Goal: Register for event/course

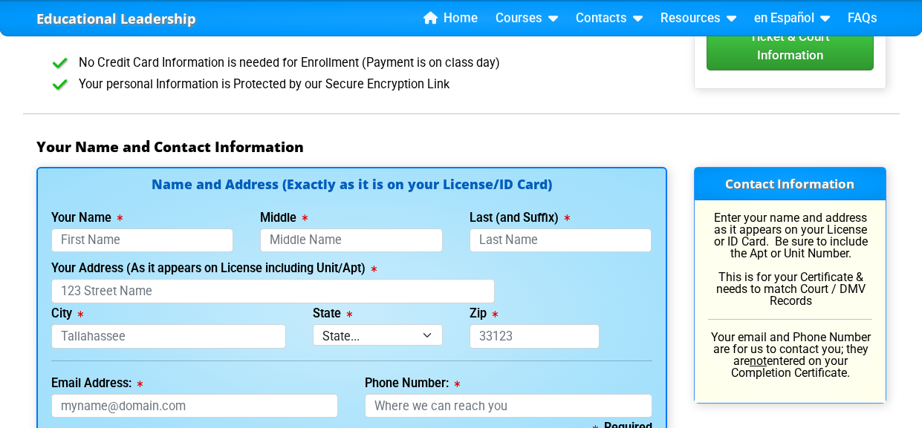
scroll to position [928, 0]
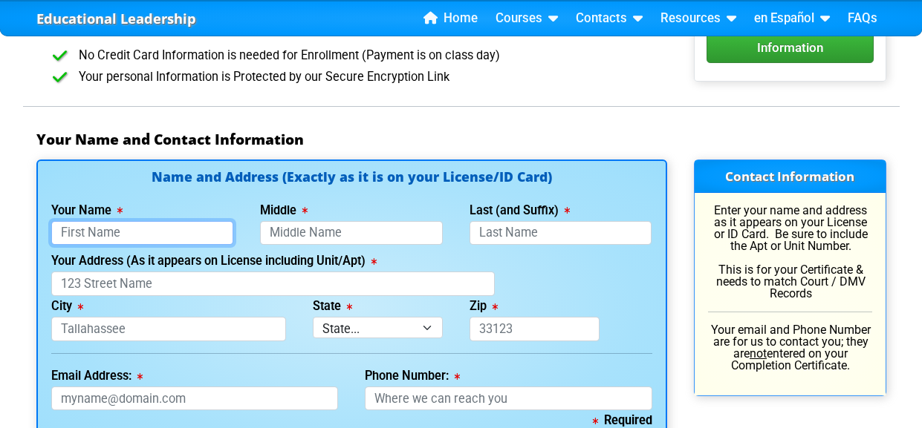
click at [82, 229] on input "Your Name" at bounding box center [142, 233] width 183 height 25
type input "Jordan"
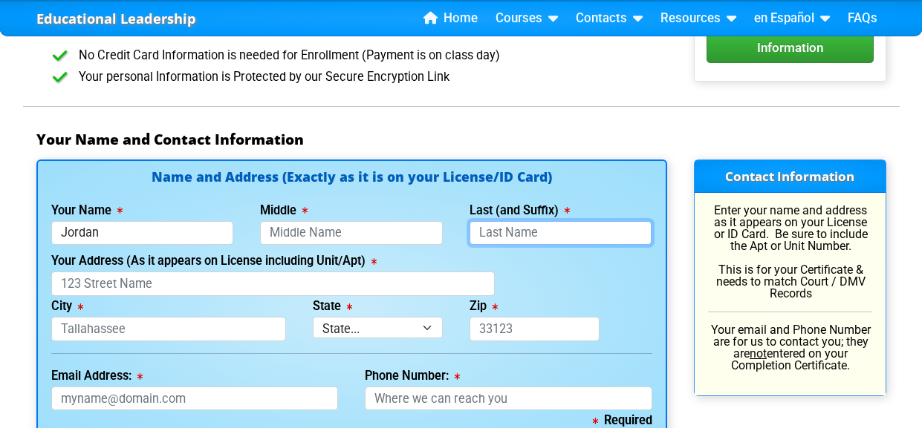
type input "Arquette"
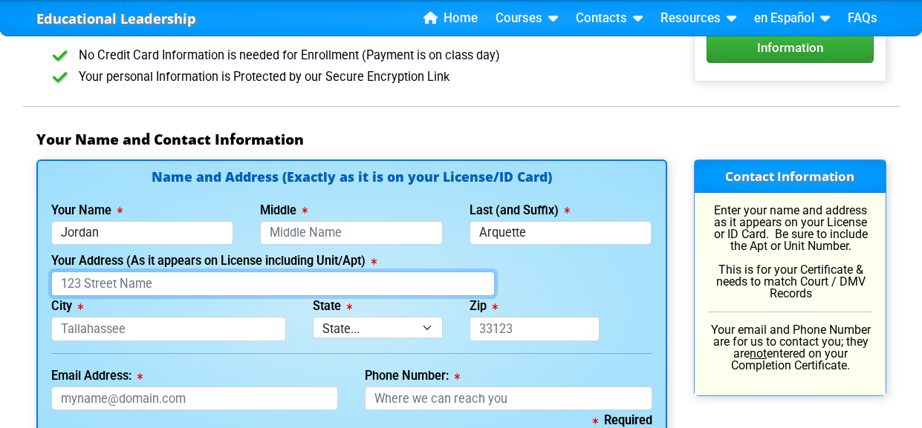
type input "[STREET_ADDRESS]"
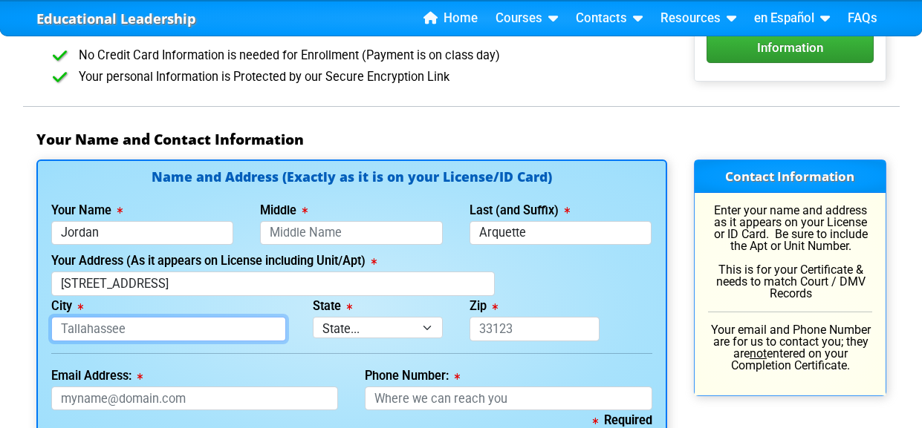
type input "Auburndale Fl"
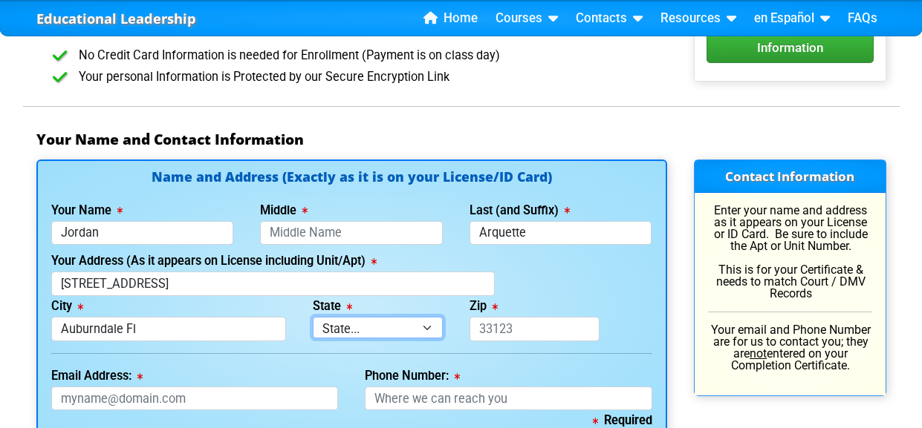
select select "{"fullName":"[US_STATE]","abbreviation":"FL","uniqueId":"1d559909-6cf0-4a4d-848…"
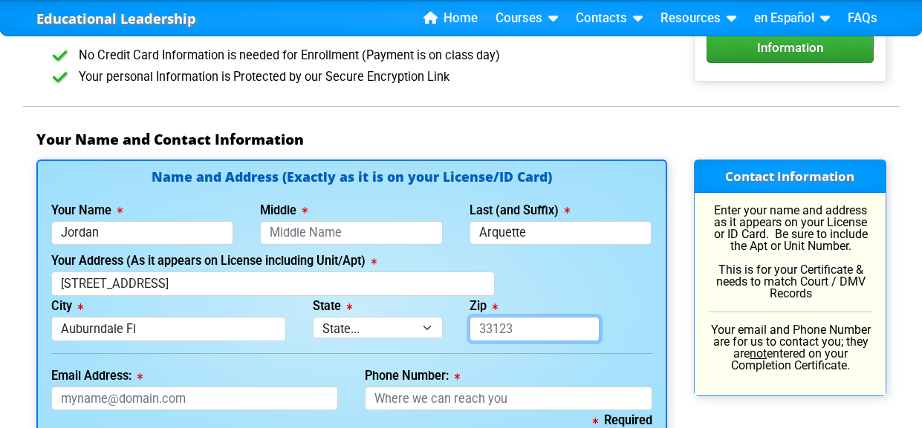
type input "33823"
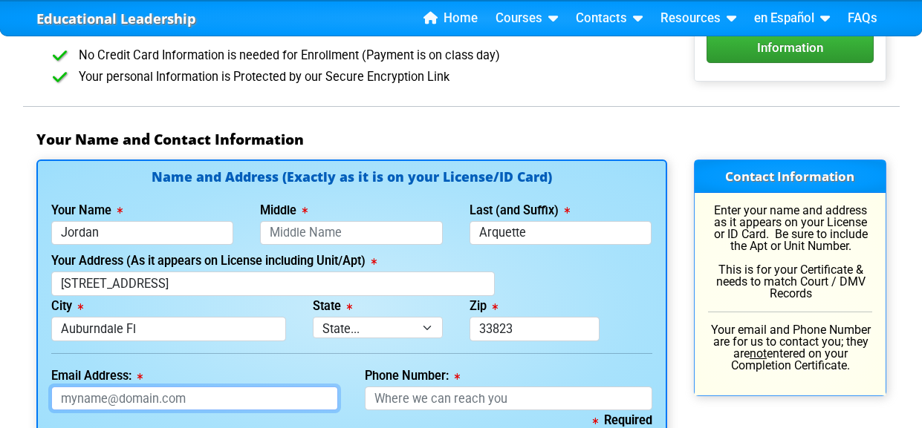
type input "[EMAIL_ADDRESS][DOMAIN_NAME]"
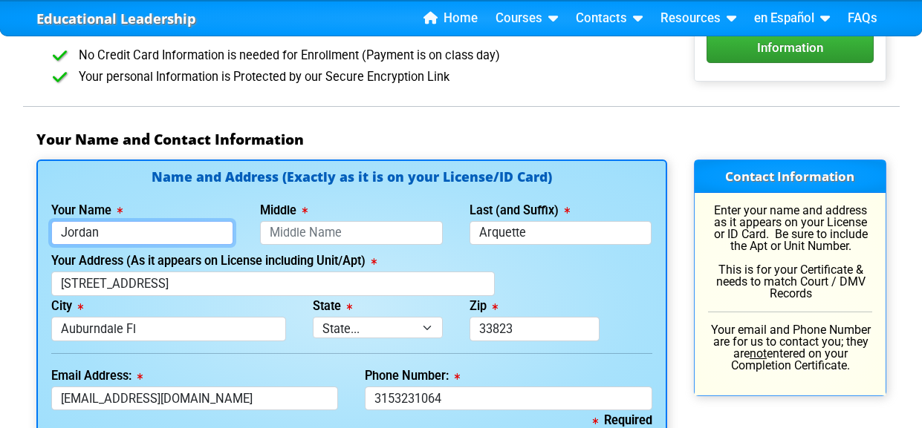
type input "[PHONE_NUMBER]"
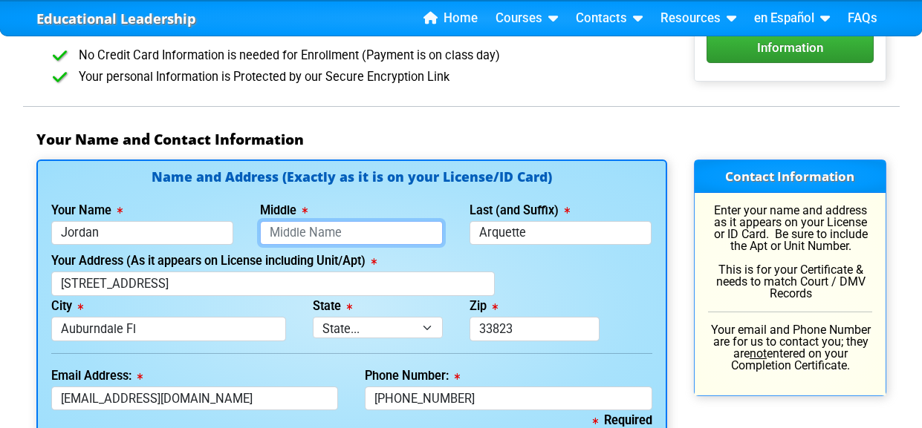
click at [286, 231] on input "Middle" at bounding box center [351, 233] width 183 height 25
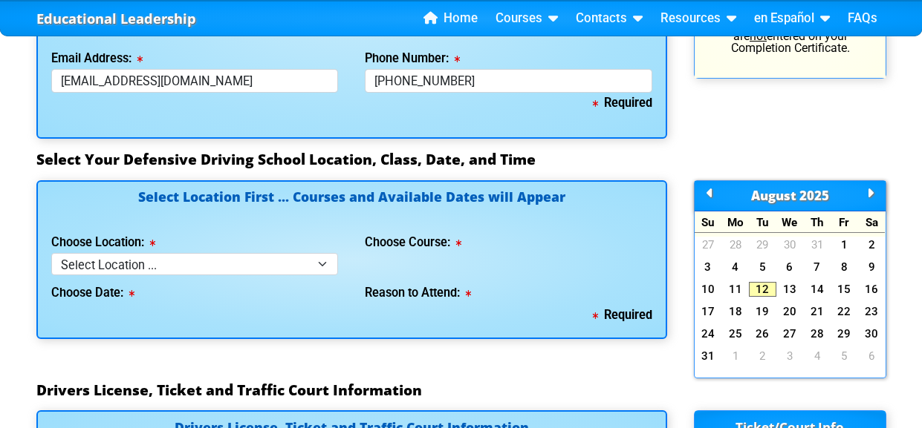
scroll to position [1248, 0]
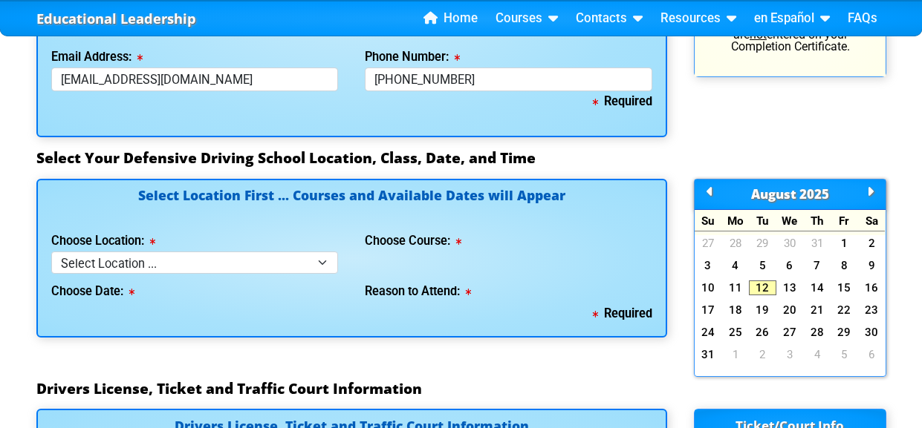
type input "[PERSON_NAME]"
click at [325, 258] on select "Select Location ... Tampa Orlando Kissimmee [GEOGRAPHIC_DATA] - en español [GEO…" at bounding box center [194, 263] width 287 height 22
select select "2"
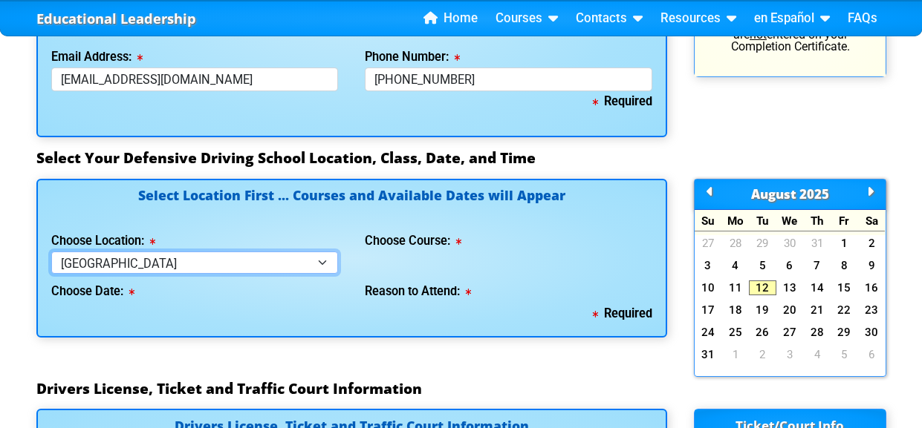
click at [51, 252] on select "Select Location ... Tampa Orlando Kissimmee [GEOGRAPHIC_DATA] - en español [GEO…" at bounding box center [194, 263] width 287 height 22
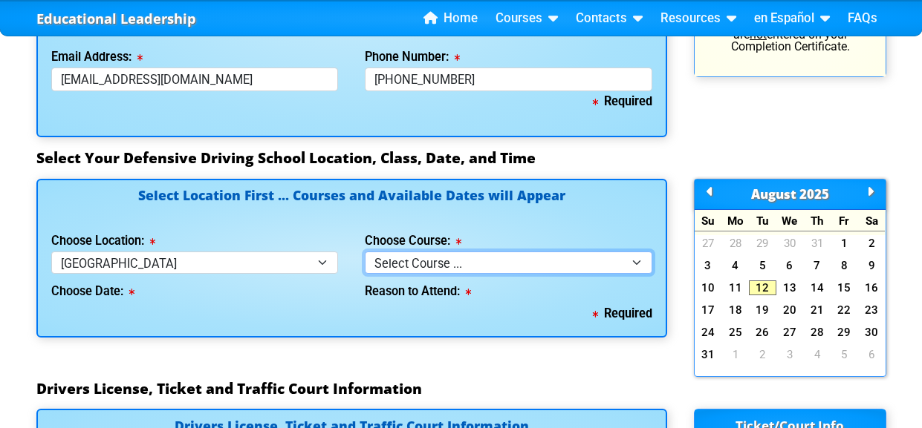
click at [639, 264] on select "Select Course ... 4 Hour BDI Class (Basic Course & TCAC) 4 Hour Under 25 Class …" at bounding box center [508, 263] width 287 height 22
select select "1"
click at [365, 252] on select "Select Course ... 4 Hour BDI Class (Basic Course & TCAC) 4 Hour Under 25 Class …" at bounding box center [508, 263] width 287 height 22
select select
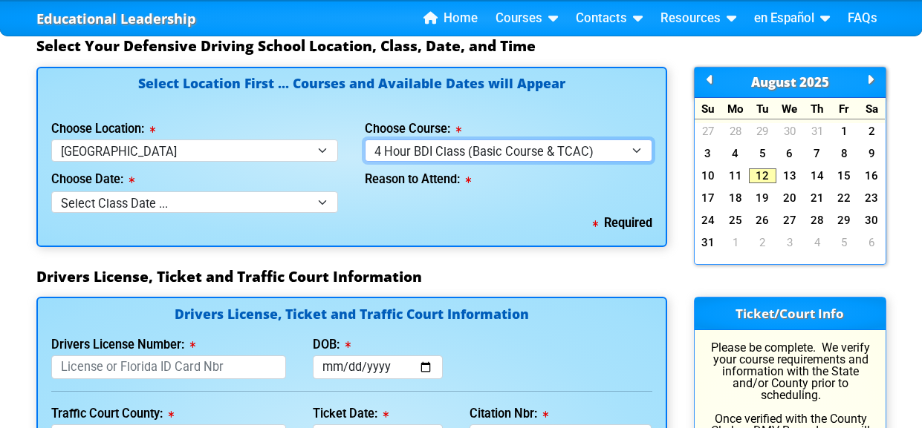
scroll to position [1363, 0]
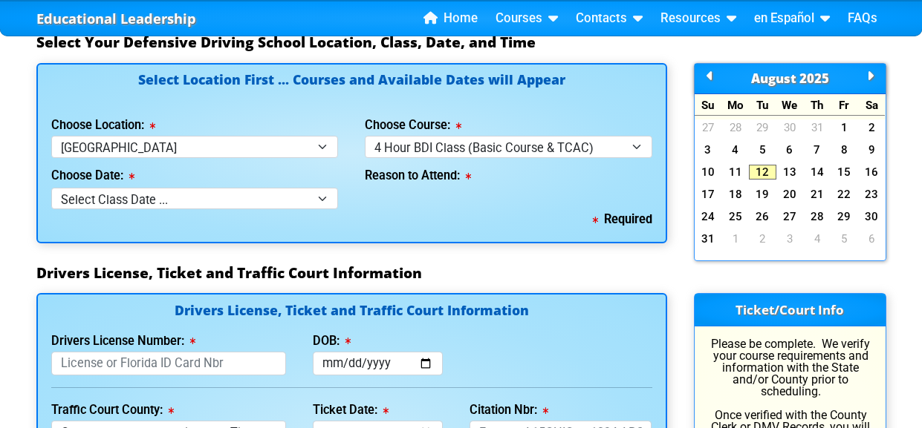
click at [471, 176] on icon at bounding box center [465, 176] width 11 height 1
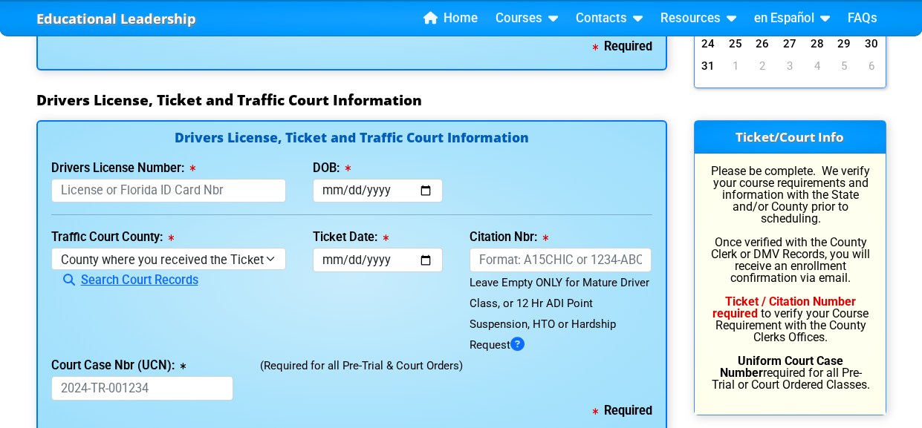
scroll to position [1539, 0]
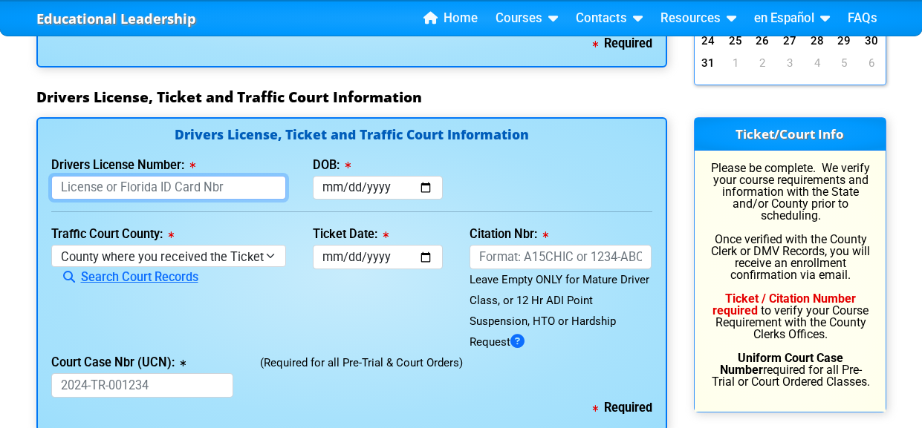
click at [201, 186] on input "Drivers License Number:" at bounding box center [168, 188] width 235 height 25
type input "A245308514000"
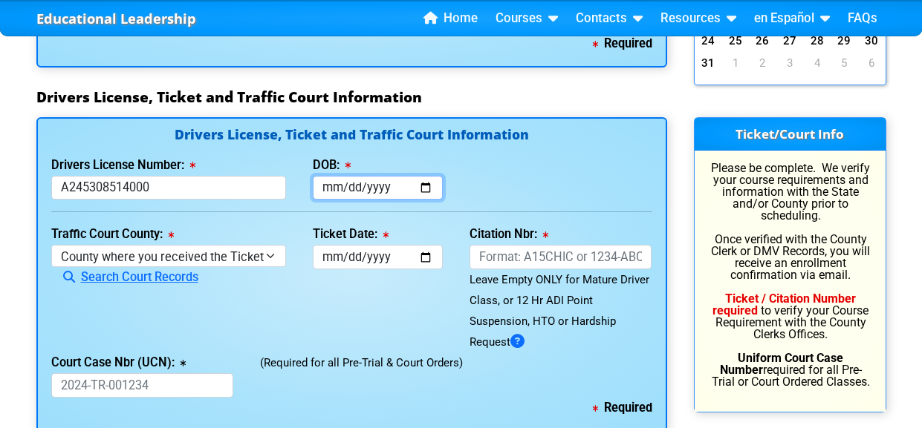
click at [421, 185] on input "DOB:" at bounding box center [378, 188] width 130 height 25
click at [422, 178] on input "[DATE]" at bounding box center [378, 188] width 130 height 25
click at [395, 176] on input "[DATE]" at bounding box center [378, 188] width 130 height 25
click at [428, 180] on input "[DATE]" at bounding box center [378, 188] width 130 height 25
click at [516, 160] on div "Drivers License Number: [DRIVERS_LICENSE_NUMBER] DOB: [DATE]" at bounding box center [352, 177] width 628 height 45
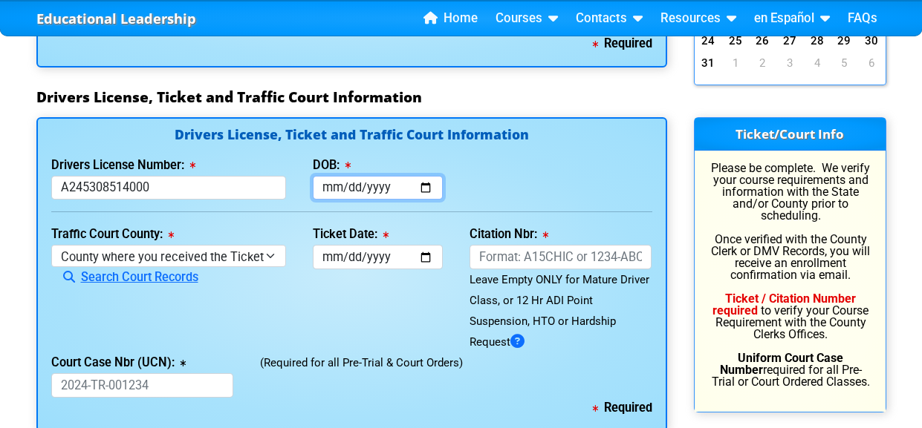
click at [428, 177] on input "[DATE]" at bounding box center [378, 188] width 130 height 25
click at [425, 182] on input "[DATE]" at bounding box center [378, 188] width 130 height 25
type input "[DATE]"
click at [532, 160] on div "Drivers License Number: [DRIVERS_LICENSE_NUMBER] DOB: [DATE]" at bounding box center [352, 177] width 628 height 45
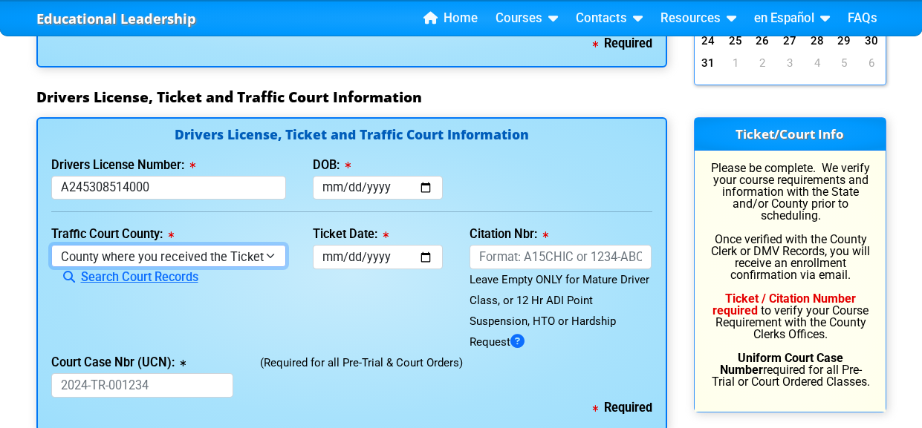
click at [270, 248] on select "County where you received the Ticket Out of State Out of State - [US_STATE] Out…" at bounding box center [168, 256] width 235 height 22
select select "{"countyName":"Polk","state":"[US_STATE]","uniqueId":"e7286f44-5574-4ff7-a3b5-a…"
click at [51, 245] on select "County where you received the Ticket Out of State Out of State - [US_STATE] Out…" at bounding box center [168, 256] width 235 height 22
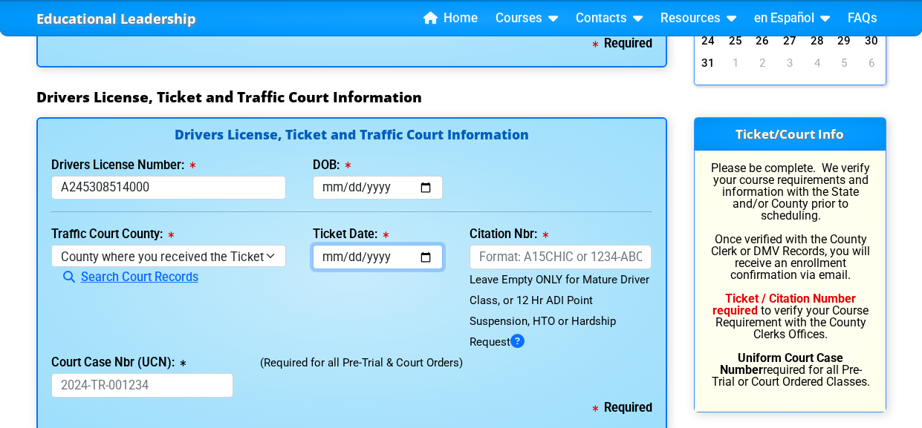
click at [425, 251] on input "Ticket Date:" at bounding box center [378, 257] width 130 height 25
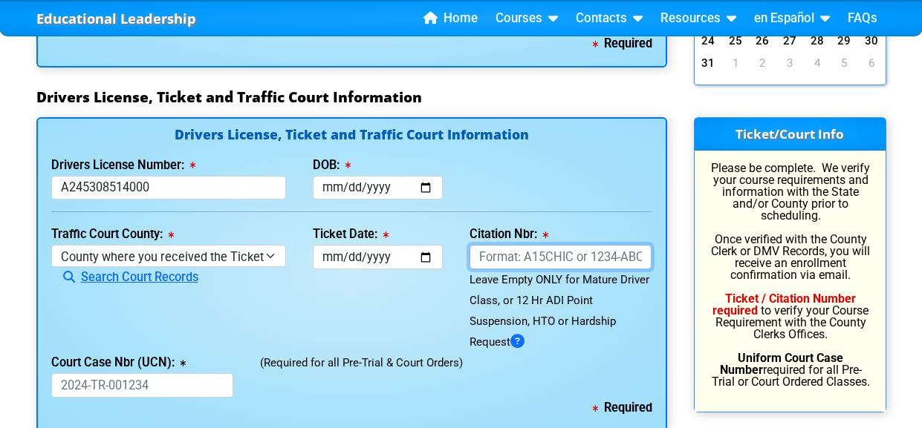
click at [516, 251] on input "Citation Nbr:" at bounding box center [560, 257] width 183 height 25
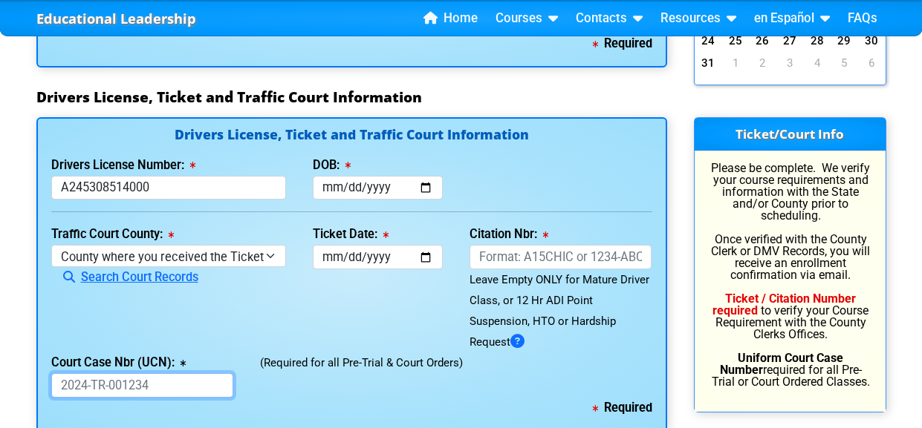
click at [77, 379] on input "Court Case Nbr (UCN):" at bounding box center [142, 386] width 183 height 25
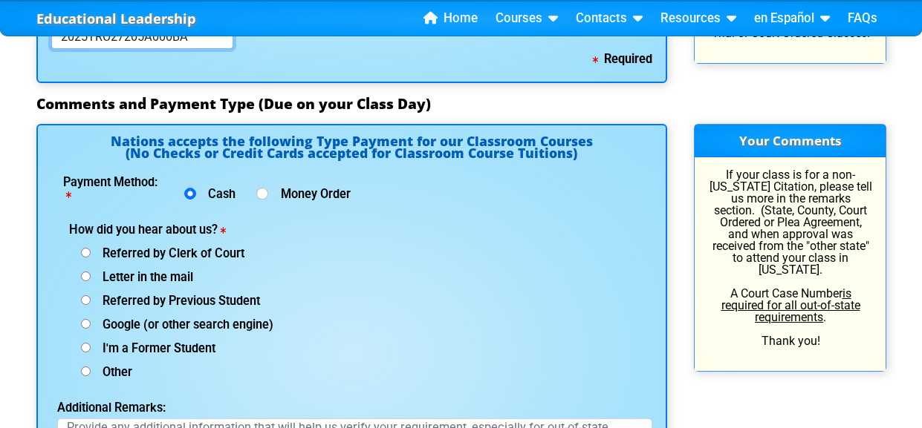
scroll to position [1890, 0]
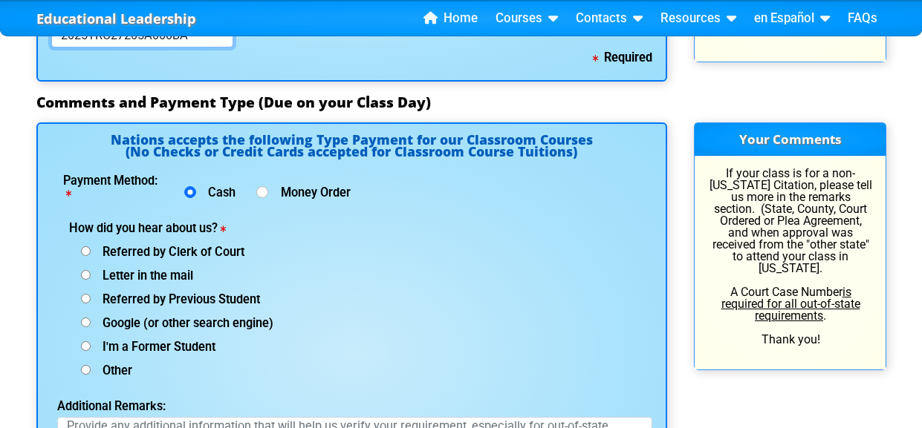
type input "2025TRO27205A000BA"
click at [85, 365] on input "Other (specify below)" at bounding box center [86, 370] width 10 height 10
radio input "true"
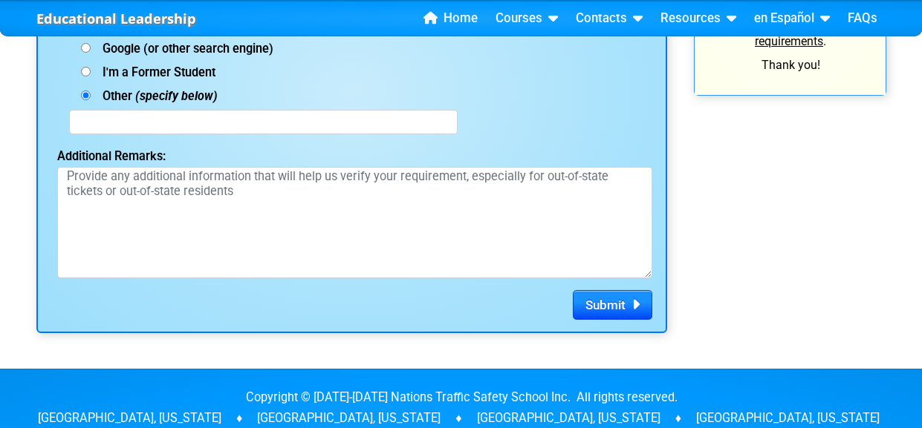
scroll to position [2167, 0]
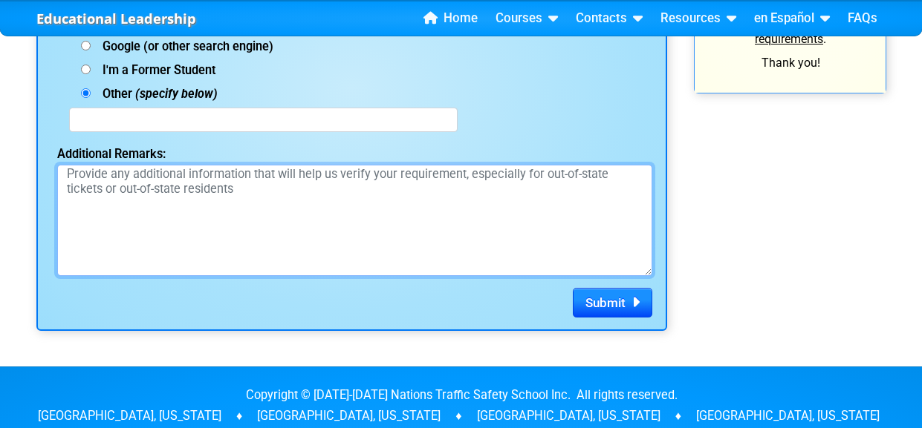
click at [529, 183] on textarea "Additional Remarks:" at bounding box center [354, 220] width 595 height 111
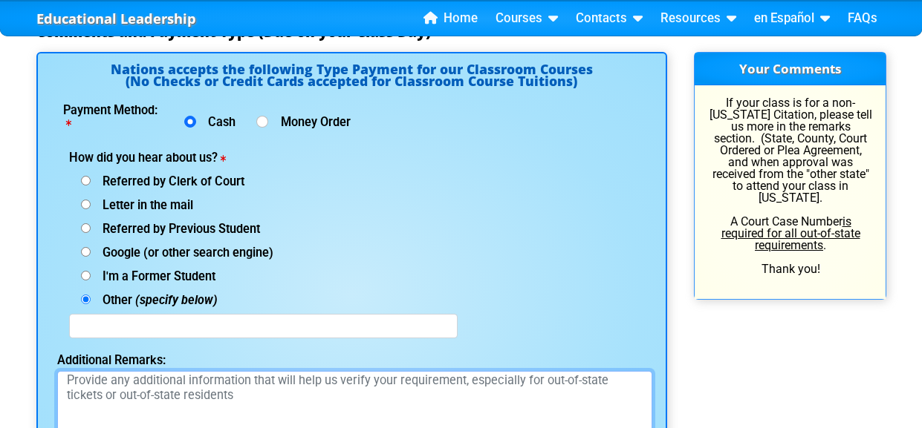
scroll to position [1960, 0]
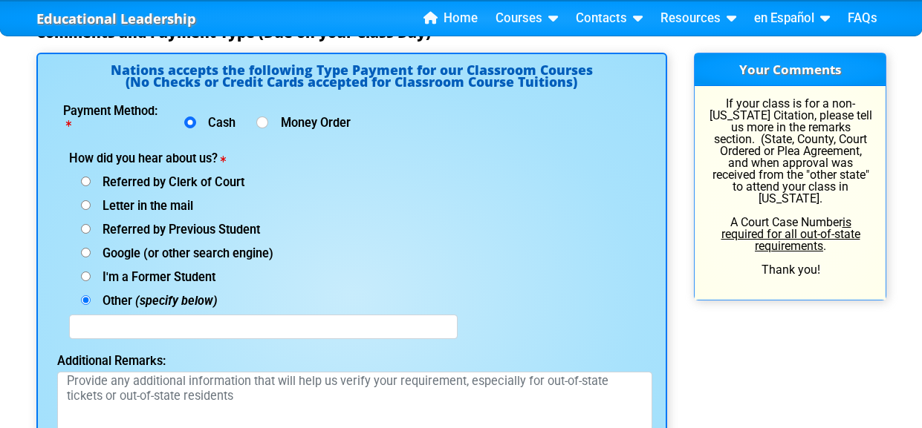
click at [83, 296] on input "Other (specify below)" at bounding box center [86, 301] width 10 height 10
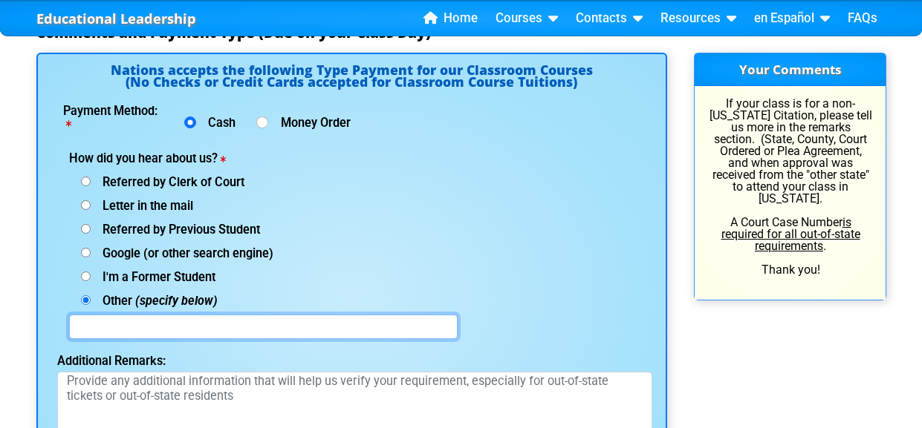
click at [128, 322] on input "text" at bounding box center [263, 327] width 388 height 25
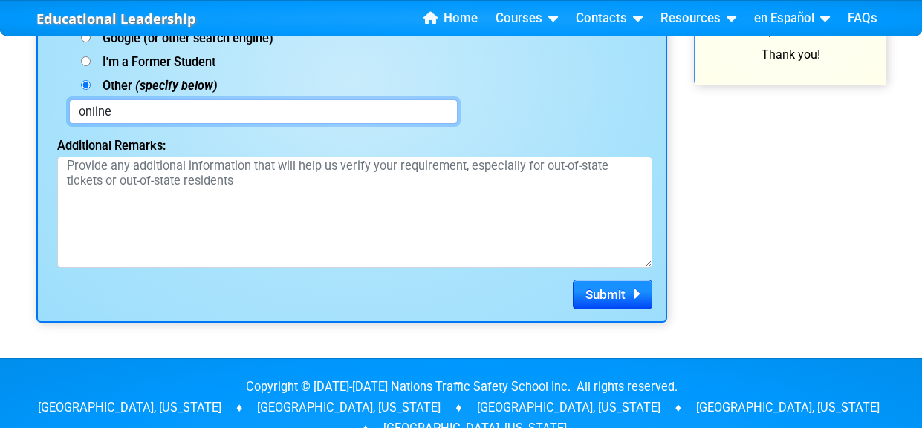
scroll to position [2180, 0]
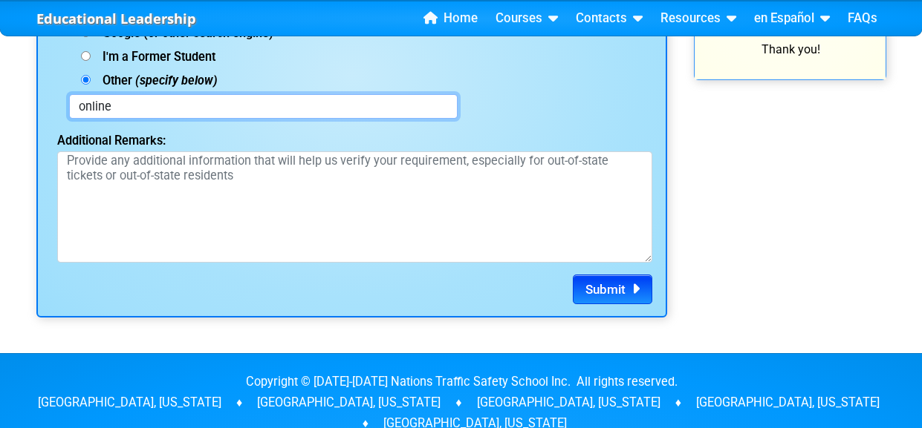
type input "online"
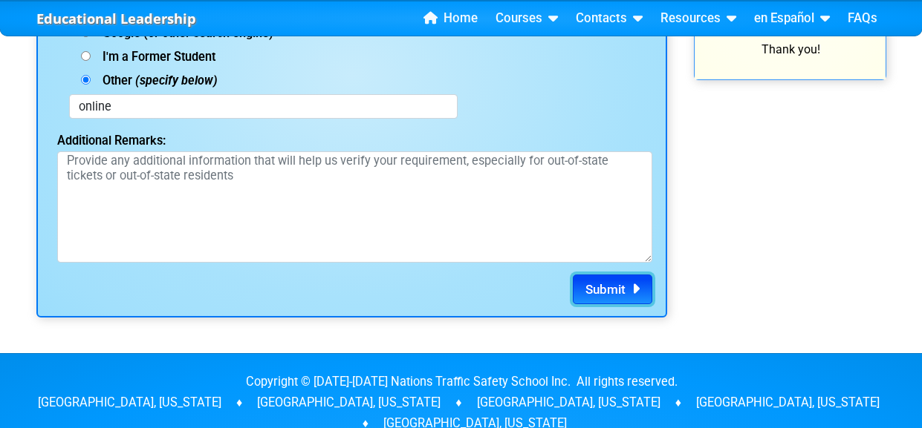
click at [611, 284] on span "Submit" at bounding box center [605, 289] width 40 height 15
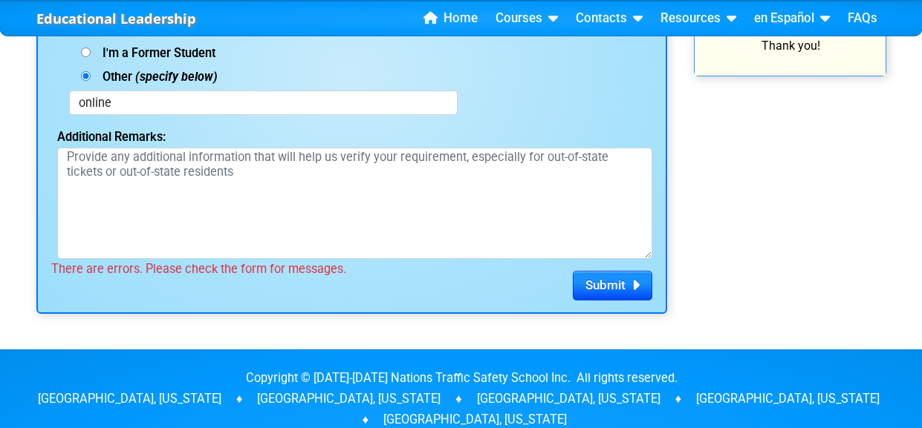
click at [794, 207] on div "Your Comments If your class is for a non-[US_STATE] Citation, please tell us mo…" at bounding box center [789, 71] width 219 height 486
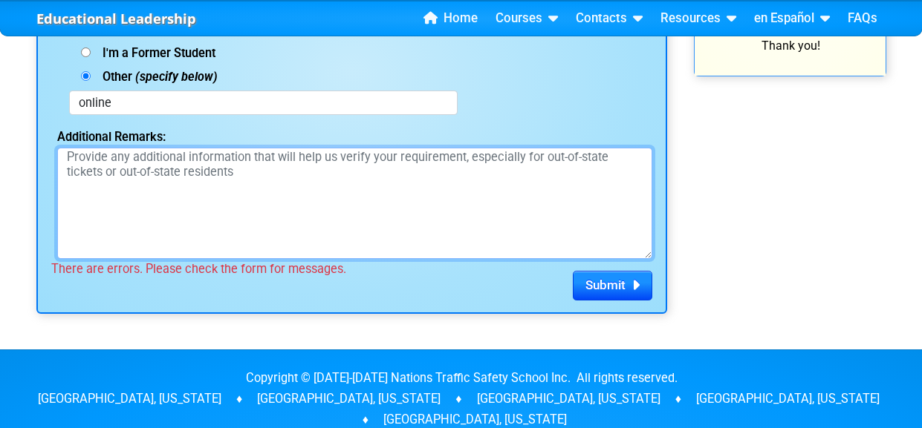
click at [274, 192] on textarea "Additional Remarks:" at bounding box center [354, 203] width 595 height 111
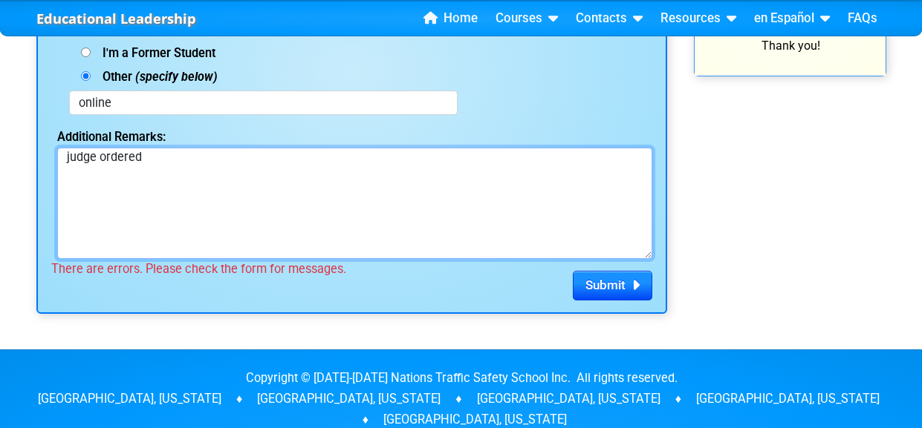
click at [274, 192] on textarea "judge ordered" at bounding box center [354, 203] width 595 height 111
type textarea "judge ordered 4 hour in person driver course."
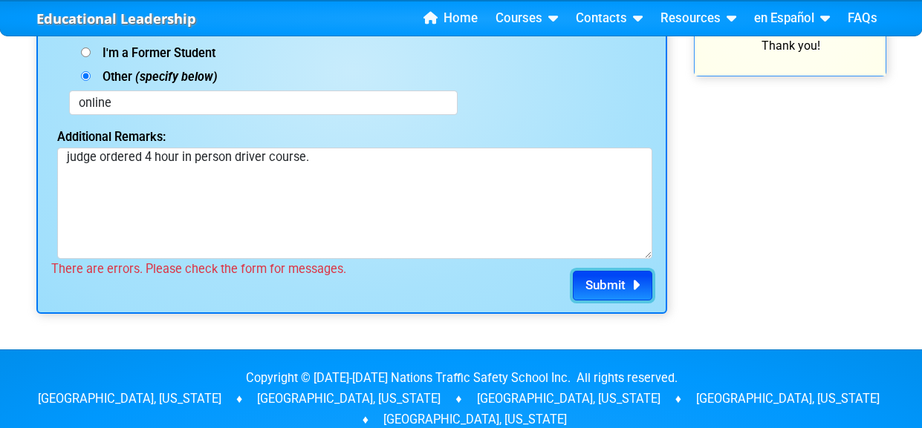
click at [599, 293] on button "Submit" at bounding box center [612, 286] width 79 height 30
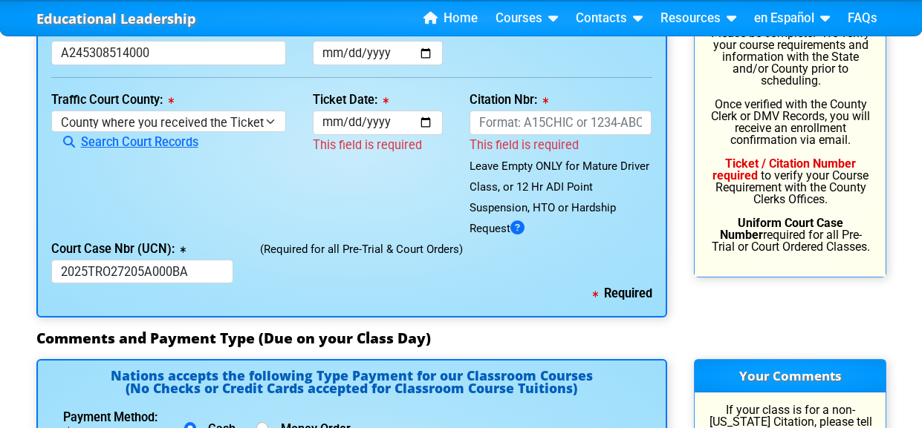
scroll to position [1540, 0]
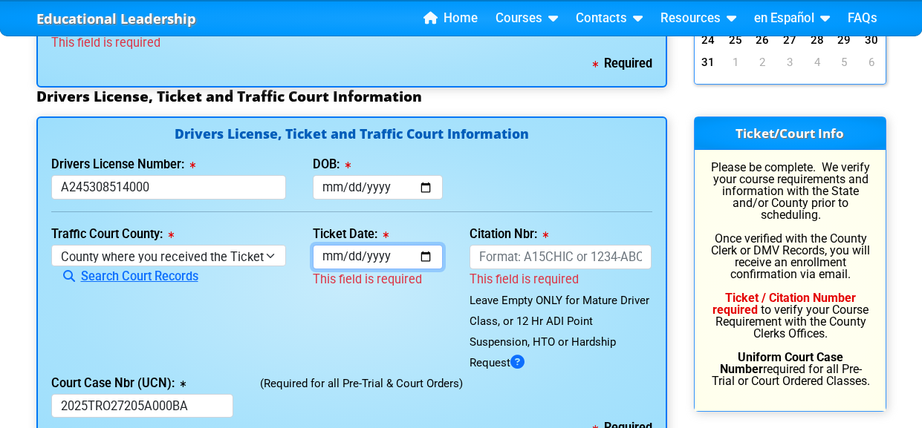
click at [358, 251] on input "Ticket Date:" at bounding box center [378, 257] width 130 height 25
click at [334, 250] on input "Ticket Date:" at bounding box center [378, 257] width 130 height 25
type input "[DATE]"
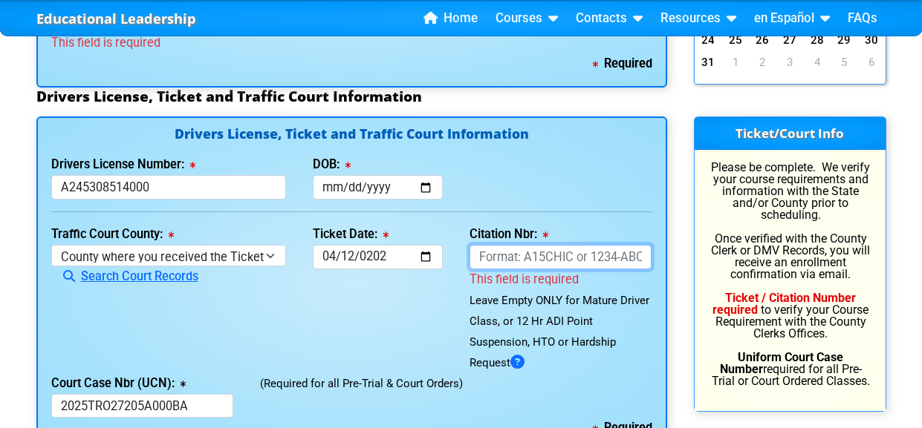
click at [509, 258] on input "Citation Nbr:" at bounding box center [560, 257] width 183 height 25
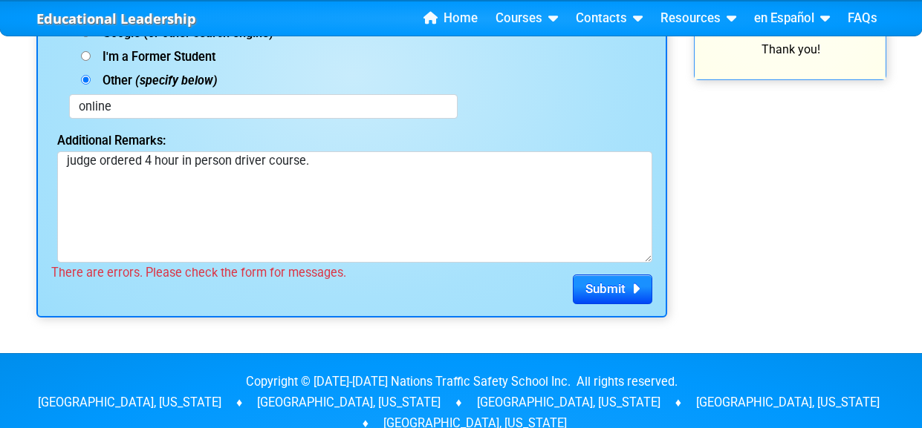
scroll to position [2185, 0]
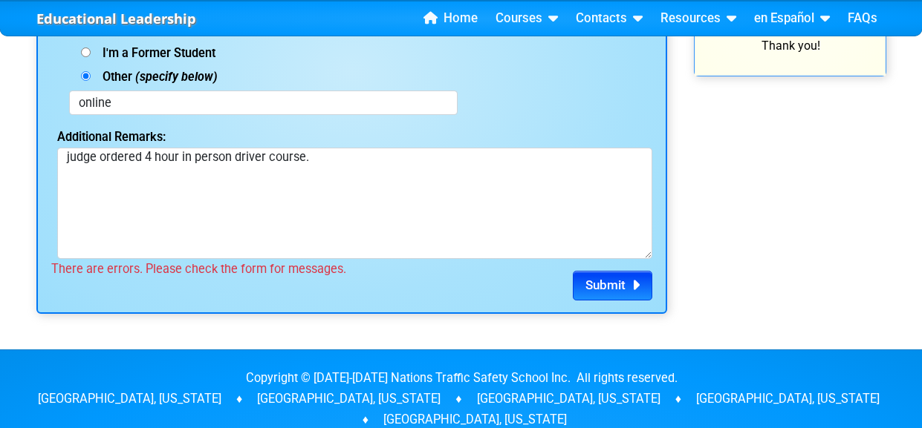
type input "AKY41HE"
click at [599, 283] on span "Submit" at bounding box center [605, 285] width 40 height 15
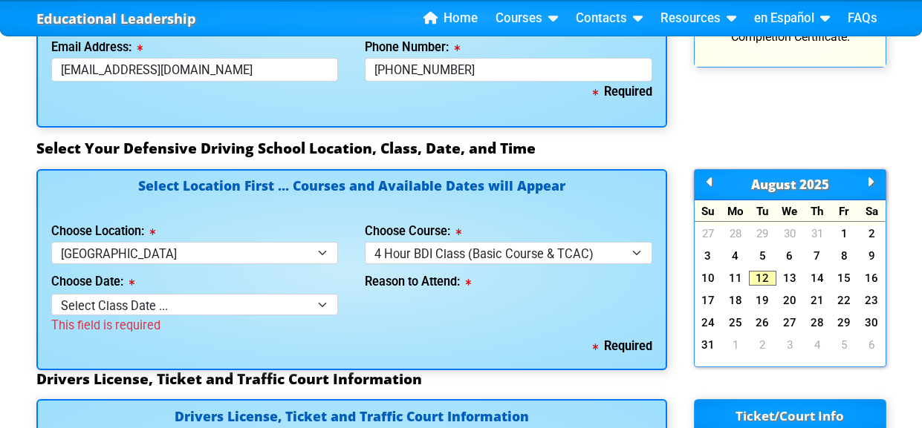
scroll to position [1256, 0]
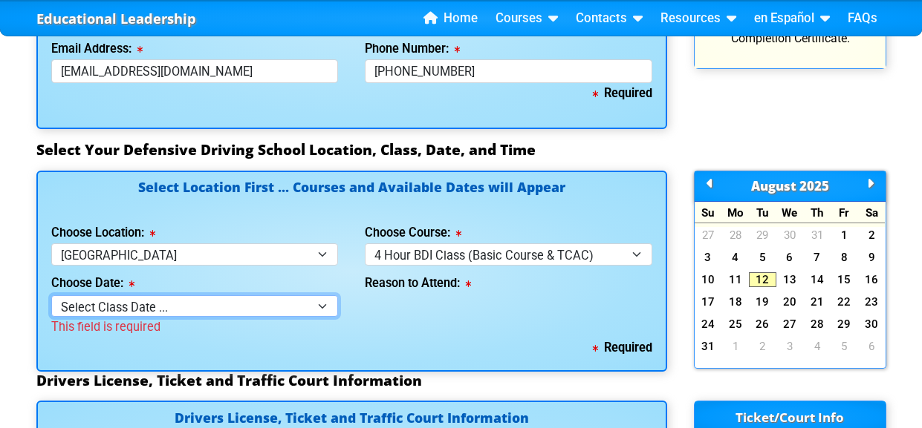
click at [320, 302] on select "Select Class Date ... [DATE] -- (Closed - Class Full) [DATE] -- (Closed - Class…" at bounding box center [194, 307] width 287 height 22
select select "[DATE], 8"
click at [51, 296] on select "Select Class Date ... [DATE] -- (Closed - Class Full) [DATE] -- (Closed - Class…" at bounding box center [194, 307] width 287 height 22
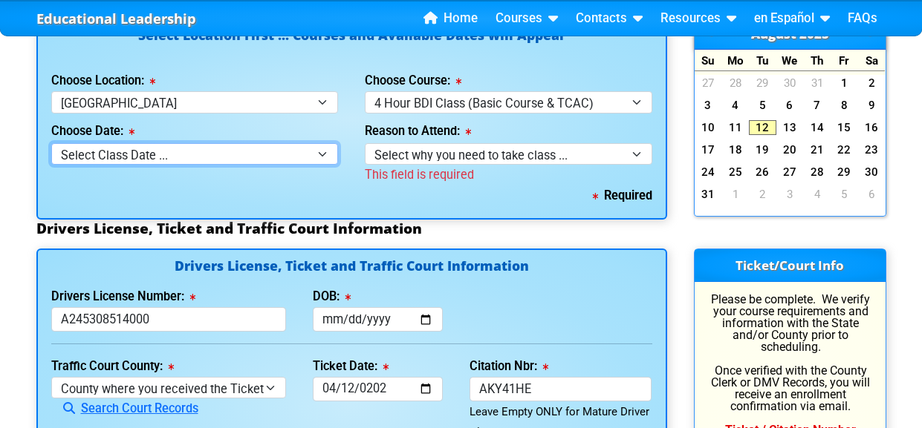
scroll to position [1407, 0]
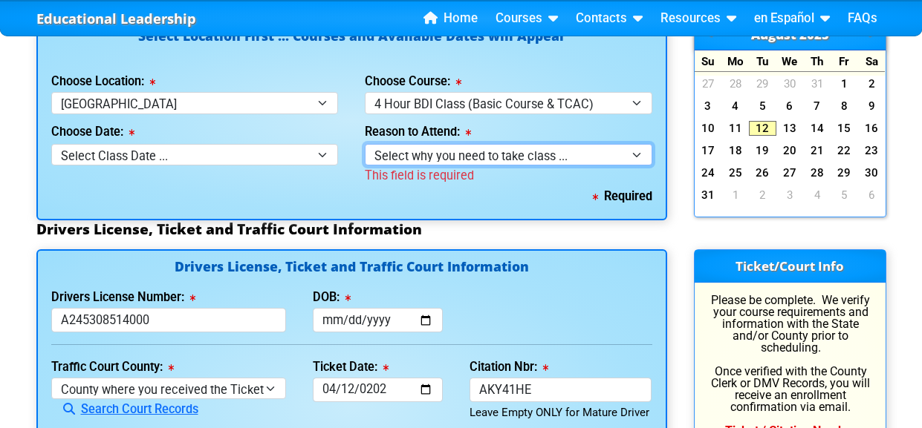
click at [635, 152] on select "Select why you need to take class ... Election for Traffic Ticket (No Points) C…" at bounding box center [508, 155] width 287 height 22
select select "BDI - Court Ordered"
click at [365, 144] on select "Select why you need to take class ... Election for Traffic Ticket (No Points) C…" at bounding box center [508, 155] width 287 height 22
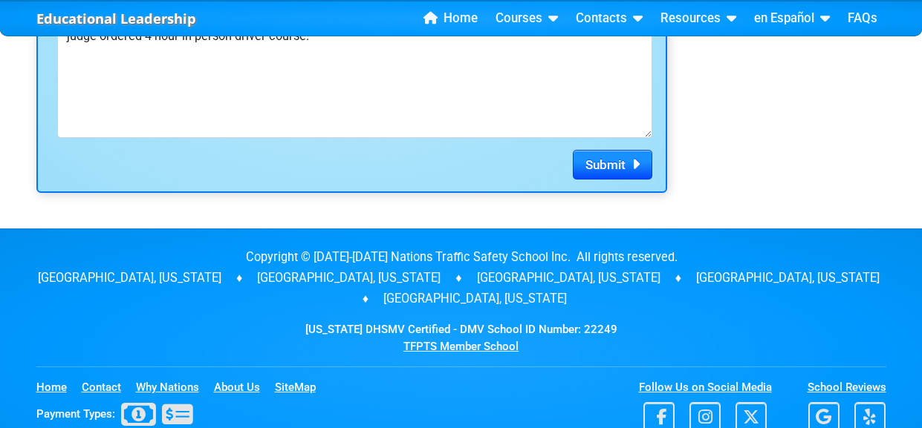
scroll to position [2310, 0]
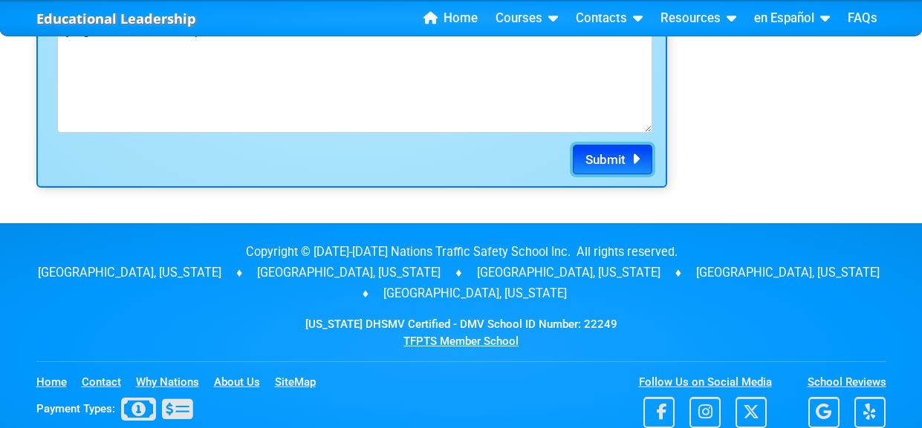
click at [605, 152] on span "Submit" at bounding box center [605, 159] width 40 height 15
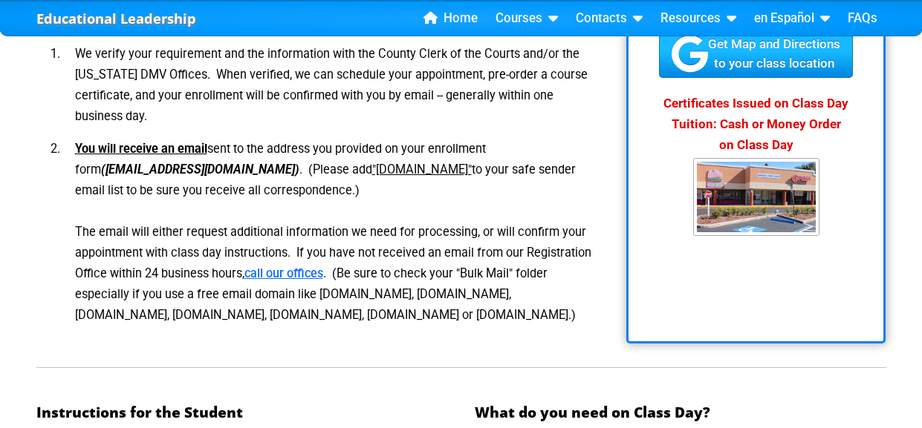
scroll to position [383, 0]
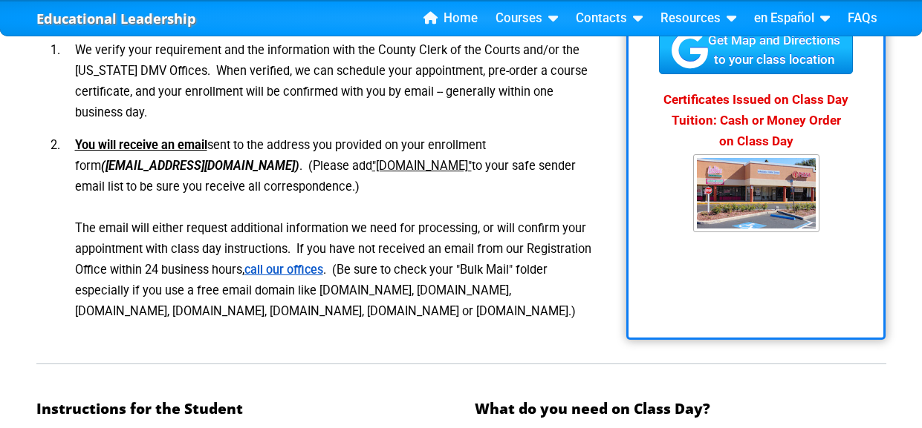
click at [307, 270] on link "call our offices" at bounding box center [283, 270] width 79 height 14
